Goal: Find contact information: Find contact information

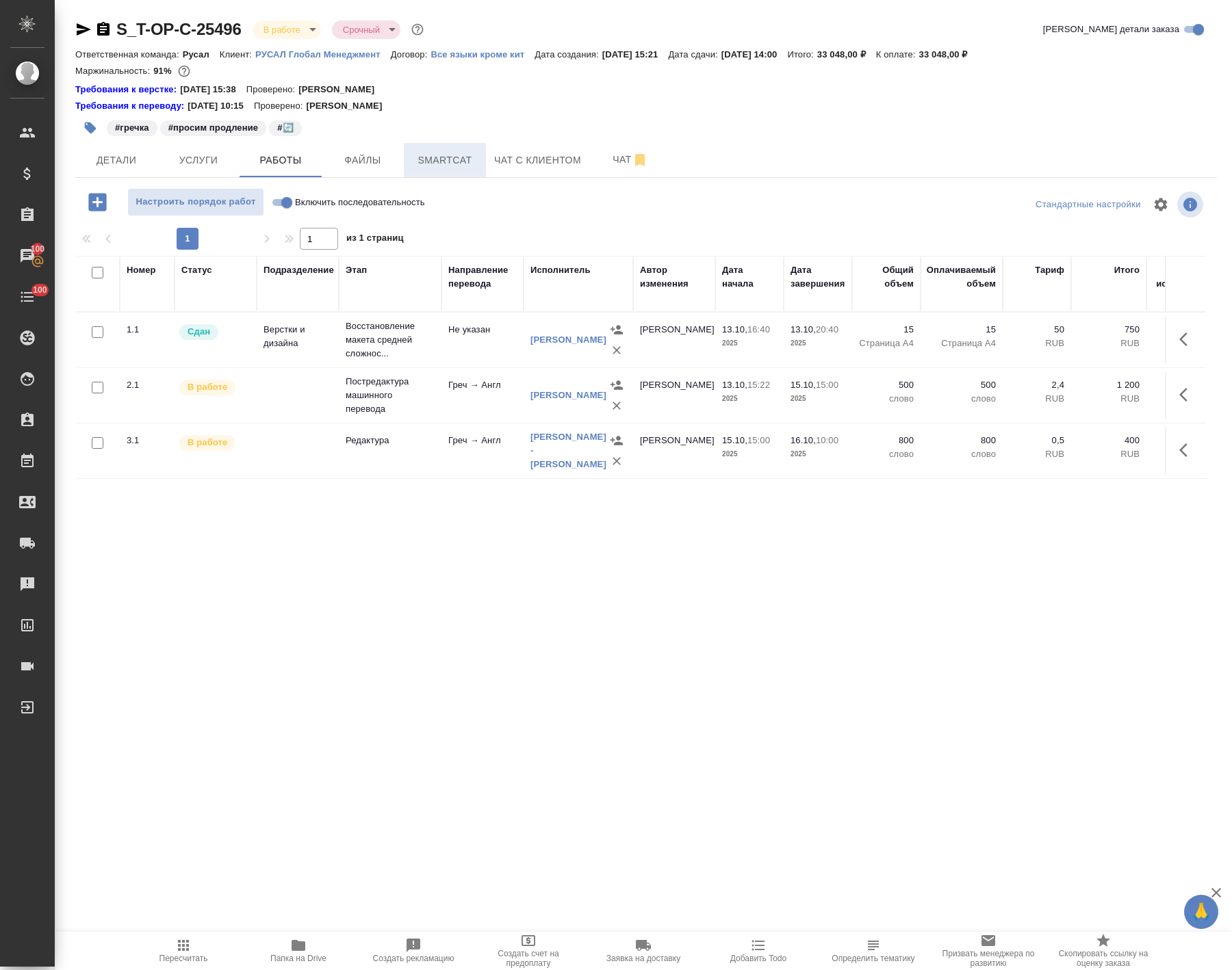
click at [439, 172] on button "Smartcat" at bounding box center [445, 160] width 82 height 34
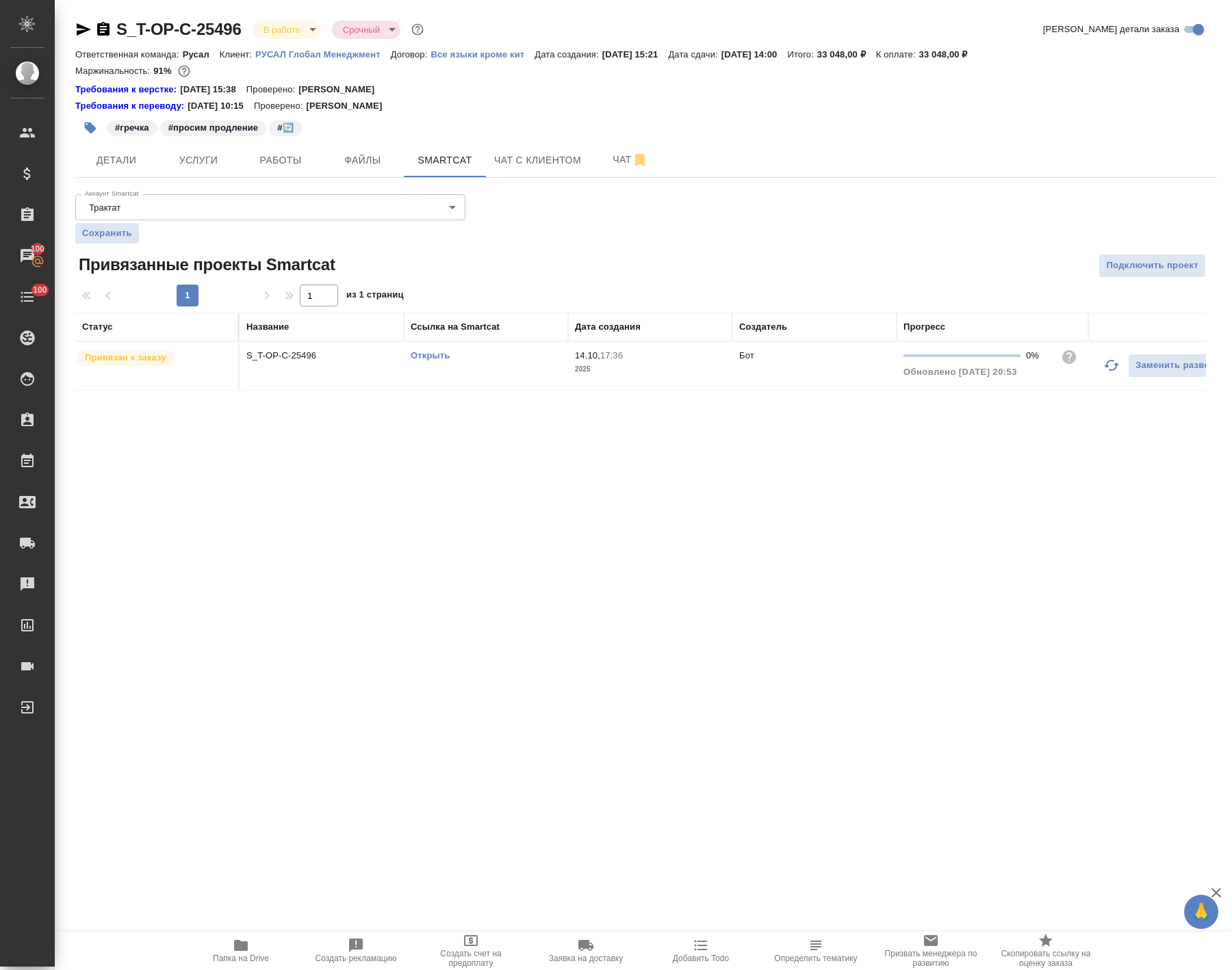
click at [414, 350] on div "Открыть" at bounding box center [485, 356] width 150 height 14
click at [422, 357] on link "Открыть" at bounding box center [430, 356] width 39 height 10
click at [264, 177] on button "Работы" at bounding box center [281, 160] width 82 height 34
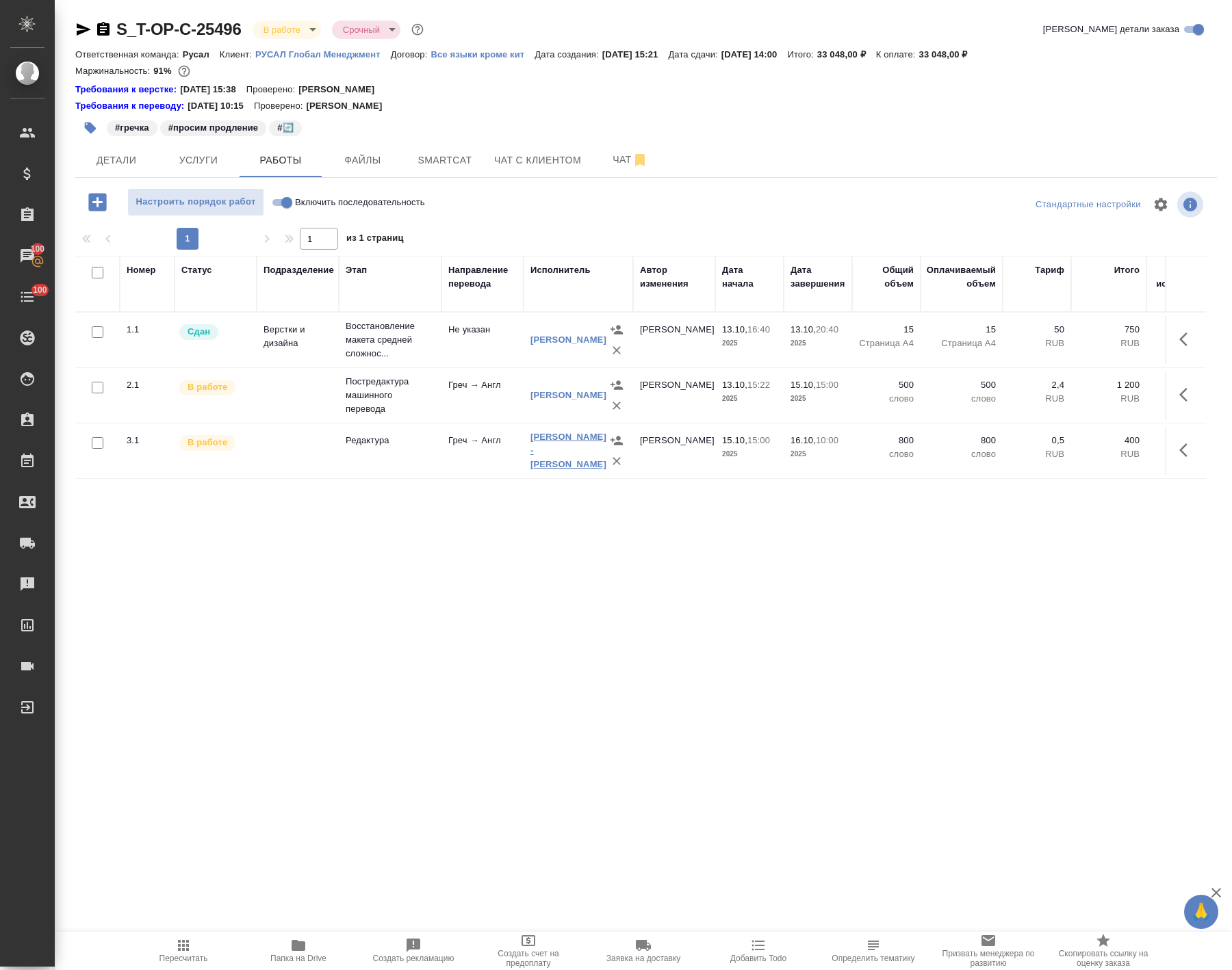
click at [567, 455] on link "[PERSON_NAME] -[PERSON_NAME]" at bounding box center [568, 450] width 76 height 37
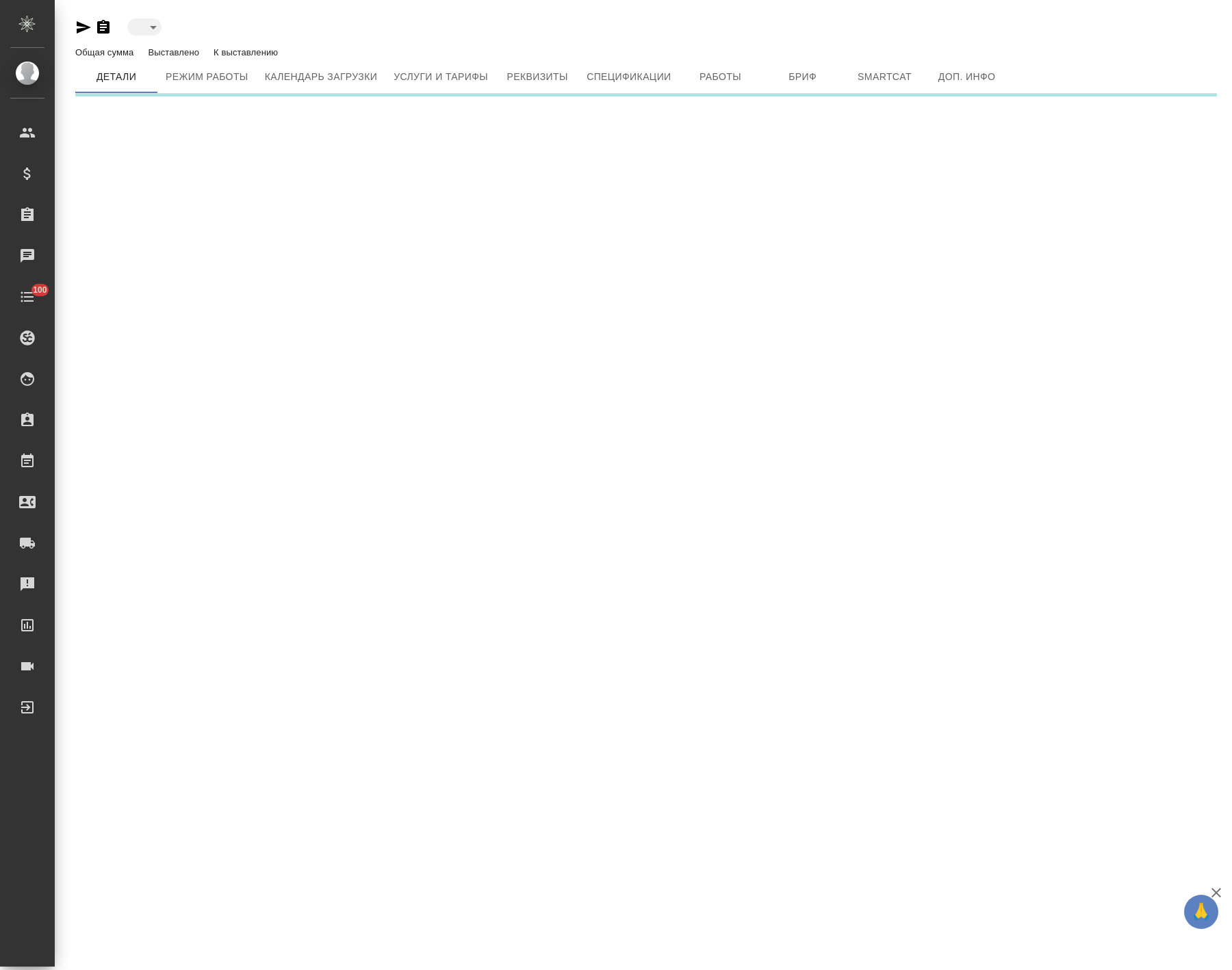
type input "active"
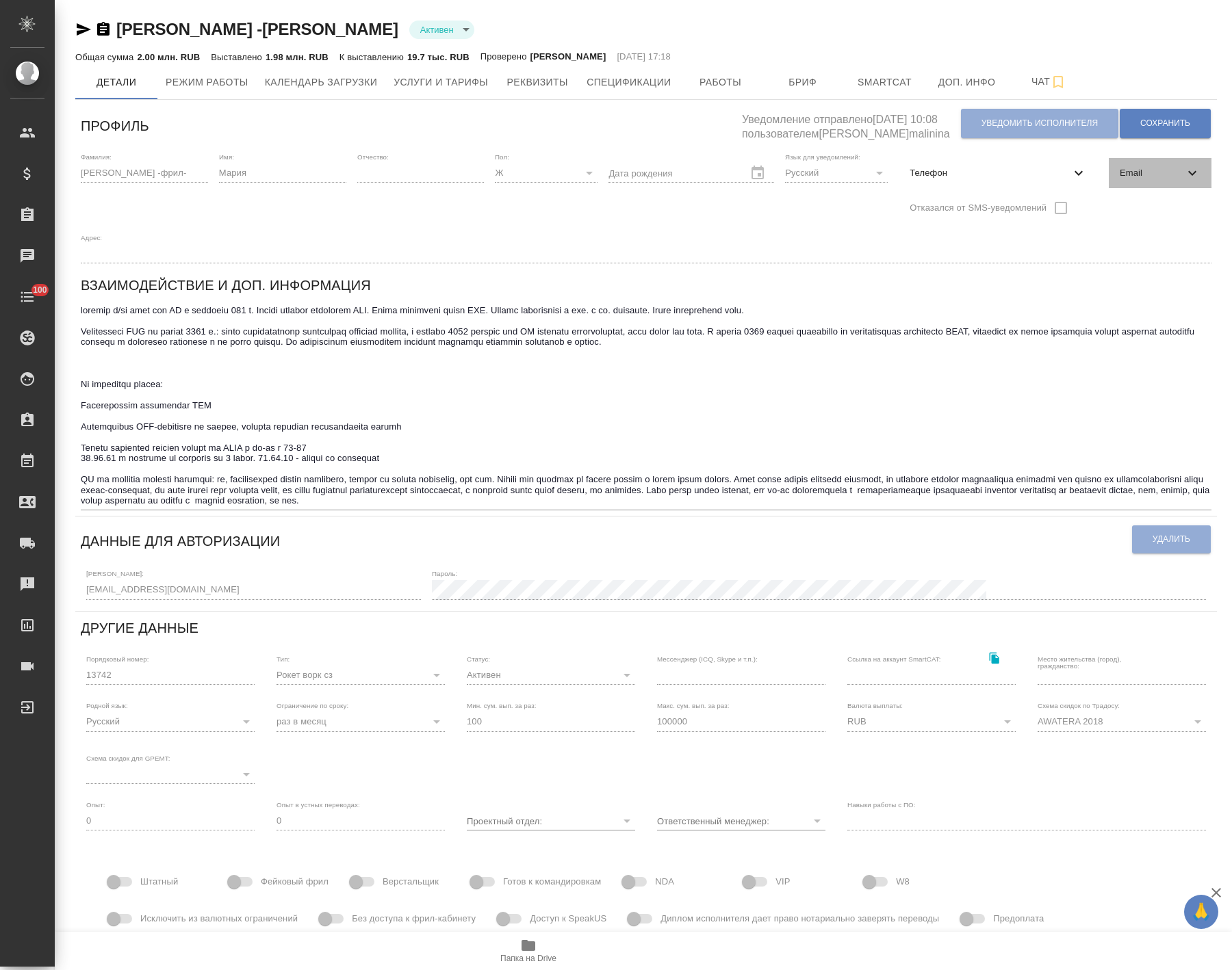
click at [1125, 174] on span "Email" at bounding box center [1152, 173] width 65 height 14
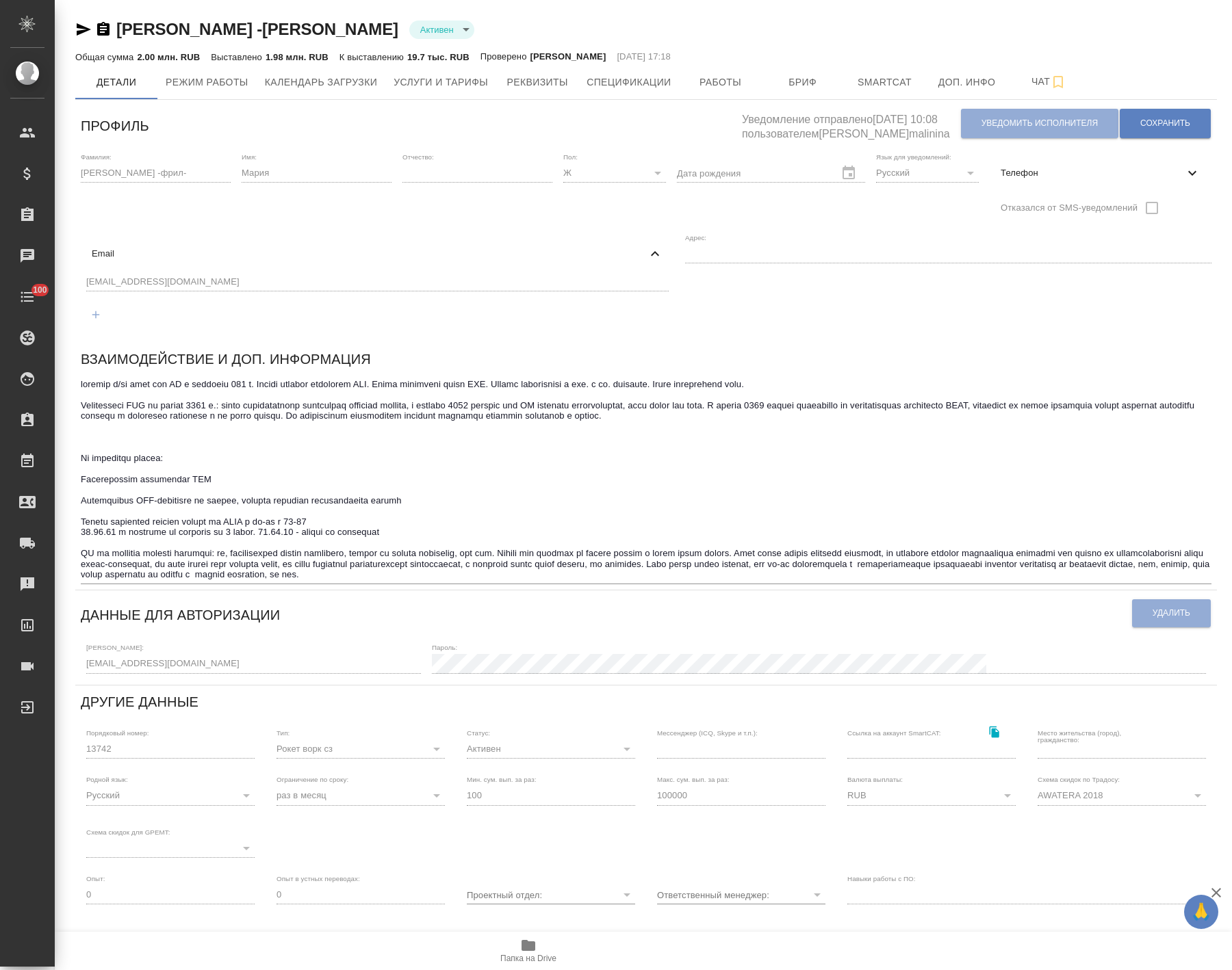
click at [674, 269] on div "[EMAIL_ADDRESS][DOMAIN_NAME]" at bounding box center [377, 301] width 593 height 63
